Goal: Find contact information: Find contact information

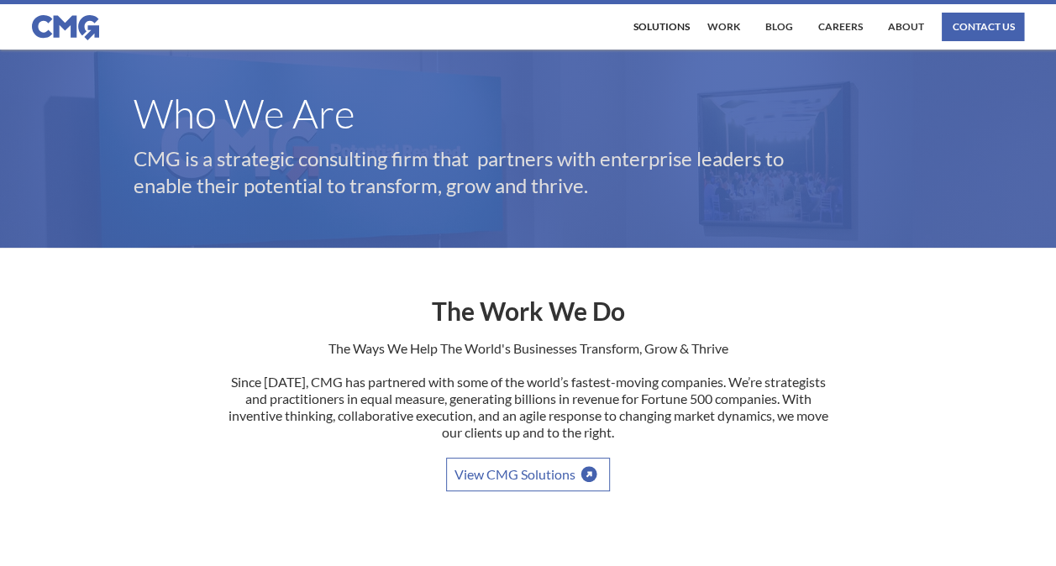
click at [965, 35] on div "contact us" at bounding box center [983, 27] width 82 height 29
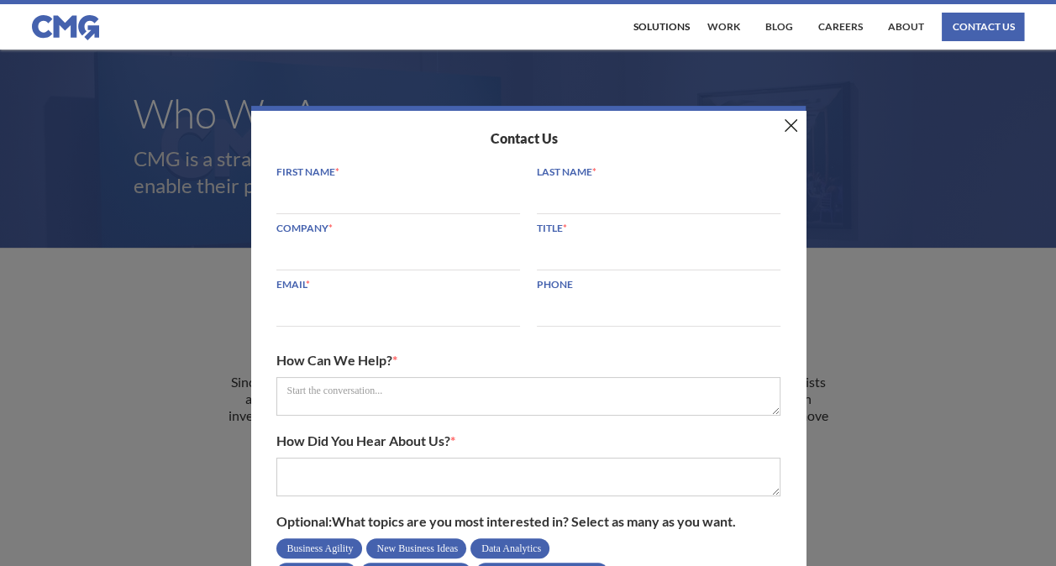
scroll to position [62, 0]
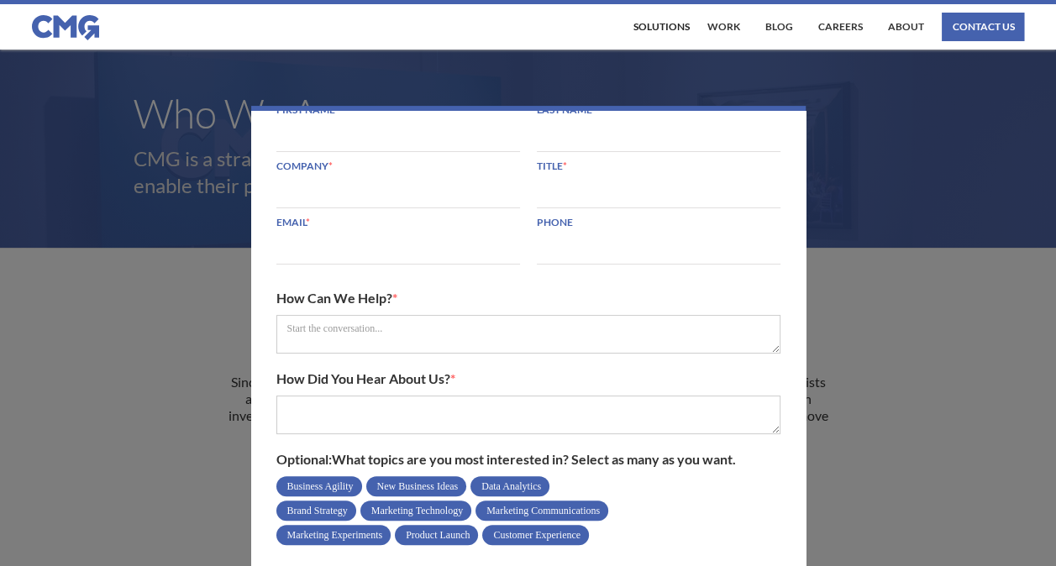
click at [849, 312] on div "Contact Us First Name * Last Name * Company * Title * Email * Phone How Can We …" at bounding box center [528, 333] width 1056 height 566
